Goal: Navigation & Orientation: Find specific page/section

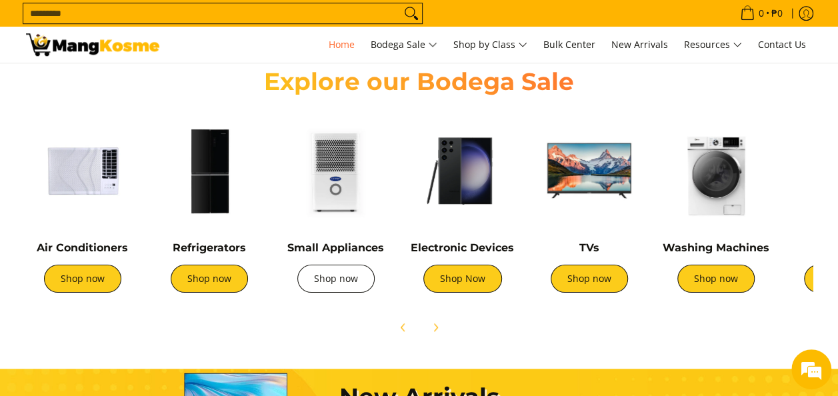
scroll to position [0, 155]
click at [353, 276] on link "Shop now" at bounding box center [335, 279] width 77 height 28
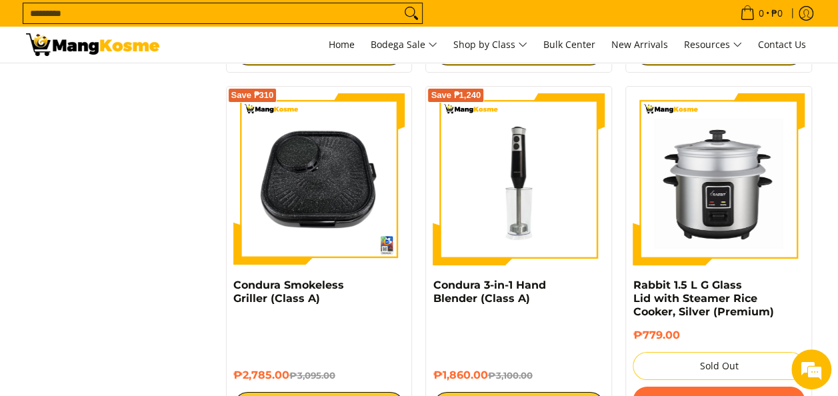
scroll to position [2399, 0]
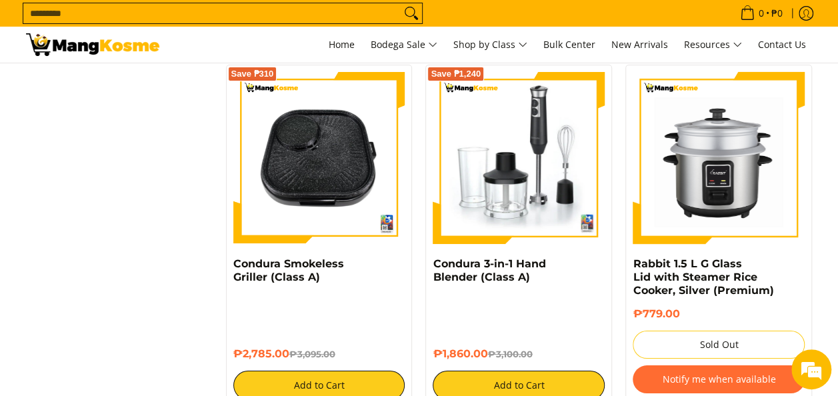
click at [430, 331] on div "Save ₱1,240 Condura 3-in-1 Hand Blender (Class A) ₱1,860.00 ₱3,100.00 Add to Ca…" at bounding box center [518, 236] width 187 height 343
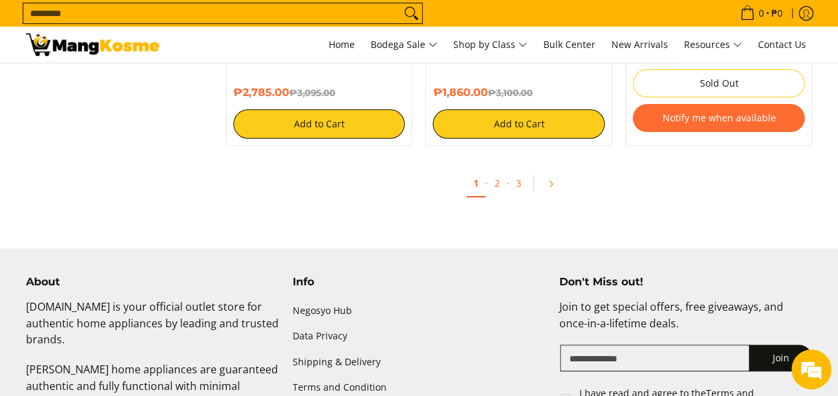
scroll to position [2666, 0]
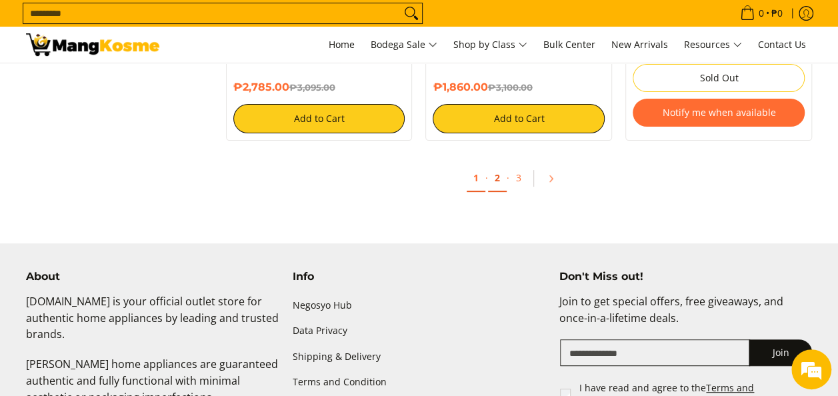
click at [501, 167] on link "2" at bounding box center [497, 178] width 19 height 27
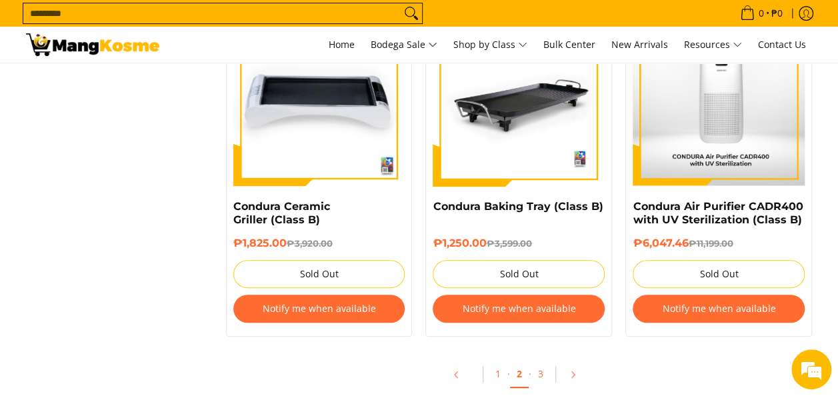
scroll to position [2865, 0]
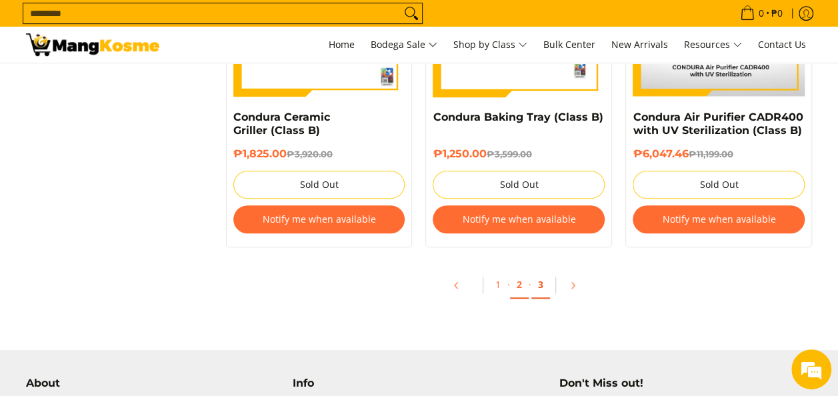
click at [544, 280] on link "3" at bounding box center [540, 284] width 19 height 27
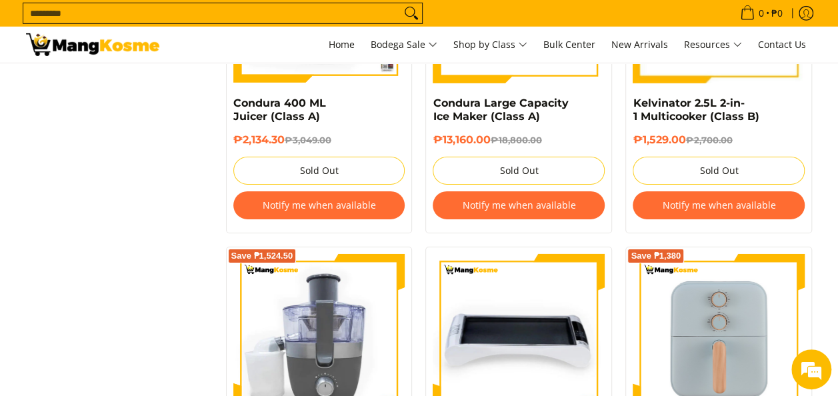
scroll to position [1999, 0]
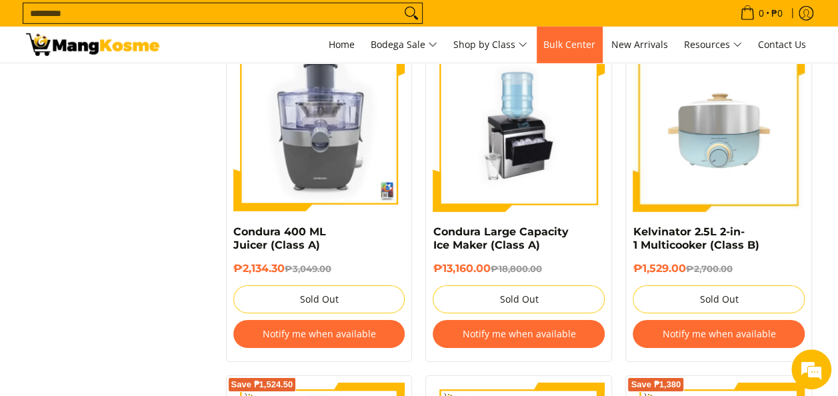
click at [579, 43] on span "Bulk Center" at bounding box center [569, 44] width 52 height 13
